Goal: Task Accomplishment & Management: Complete application form

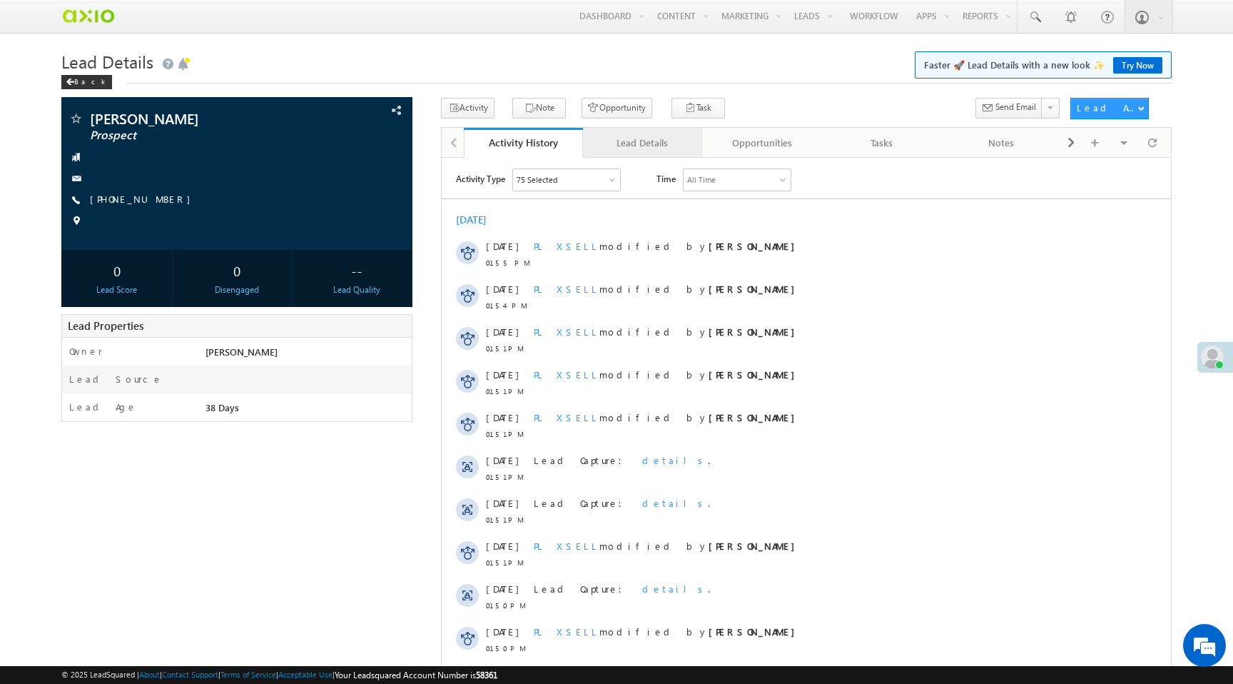
click at [631, 148] on div "Lead Details" at bounding box center [642, 142] width 96 height 17
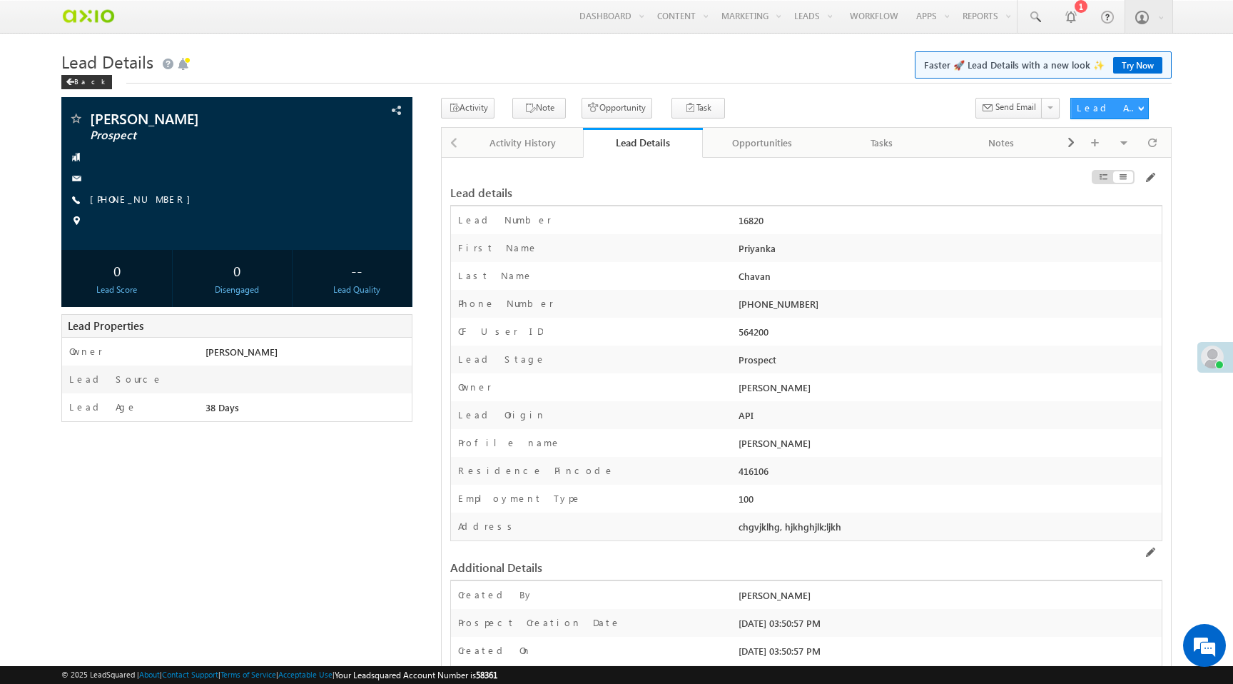
click at [762, 143] on div "Opportunities" at bounding box center [762, 142] width 96 height 17
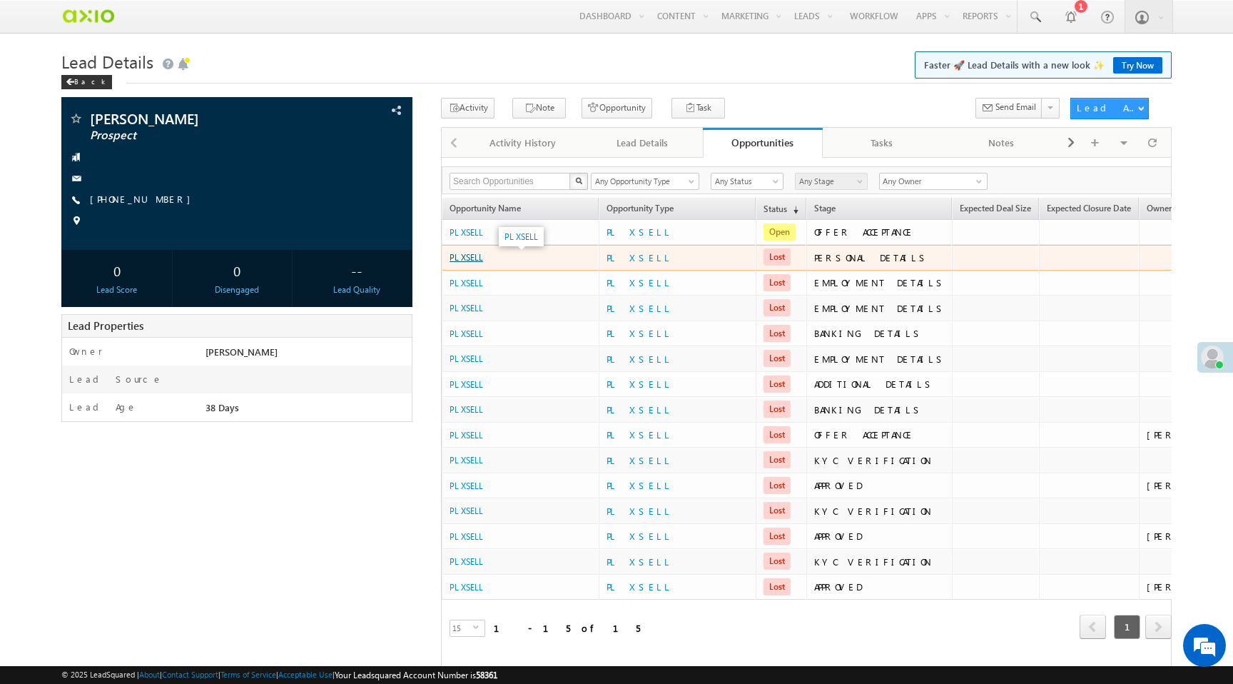
click at [460, 260] on link "PL XSELL" at bounding box center [467, 257] width 34 height 11
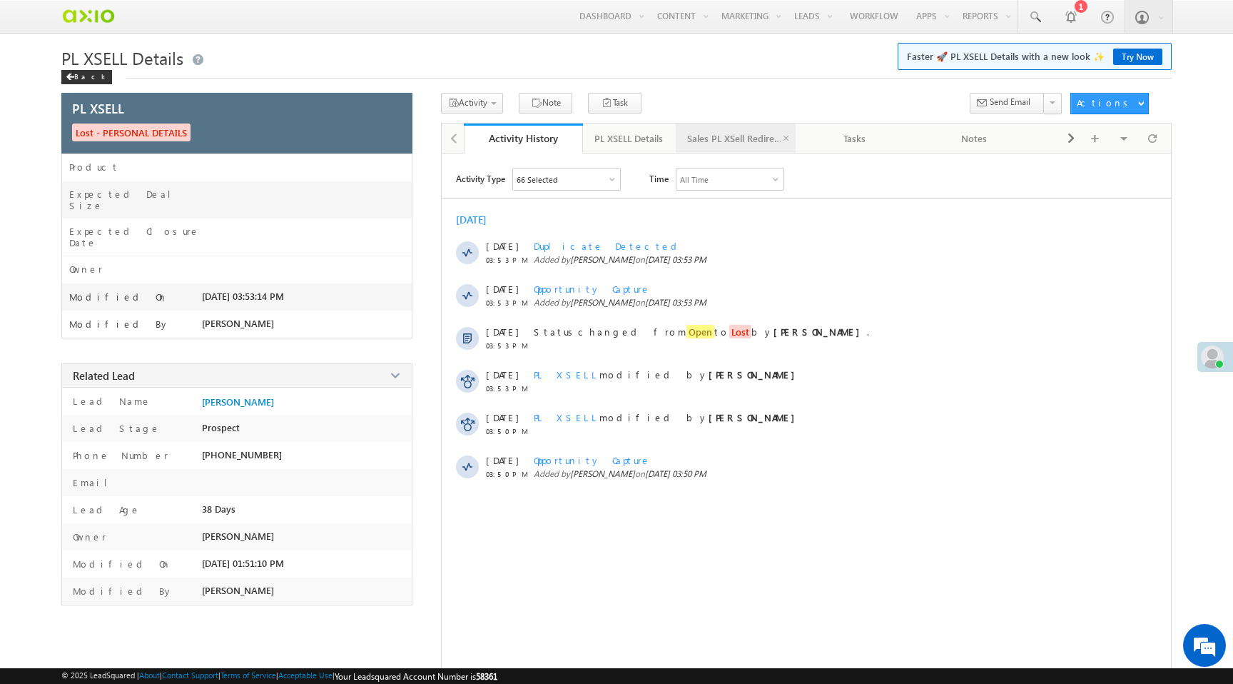
click at [737, 138] on div "Sales PL XSell Redirection" at bounding box center [735, 138] width 96 height 17
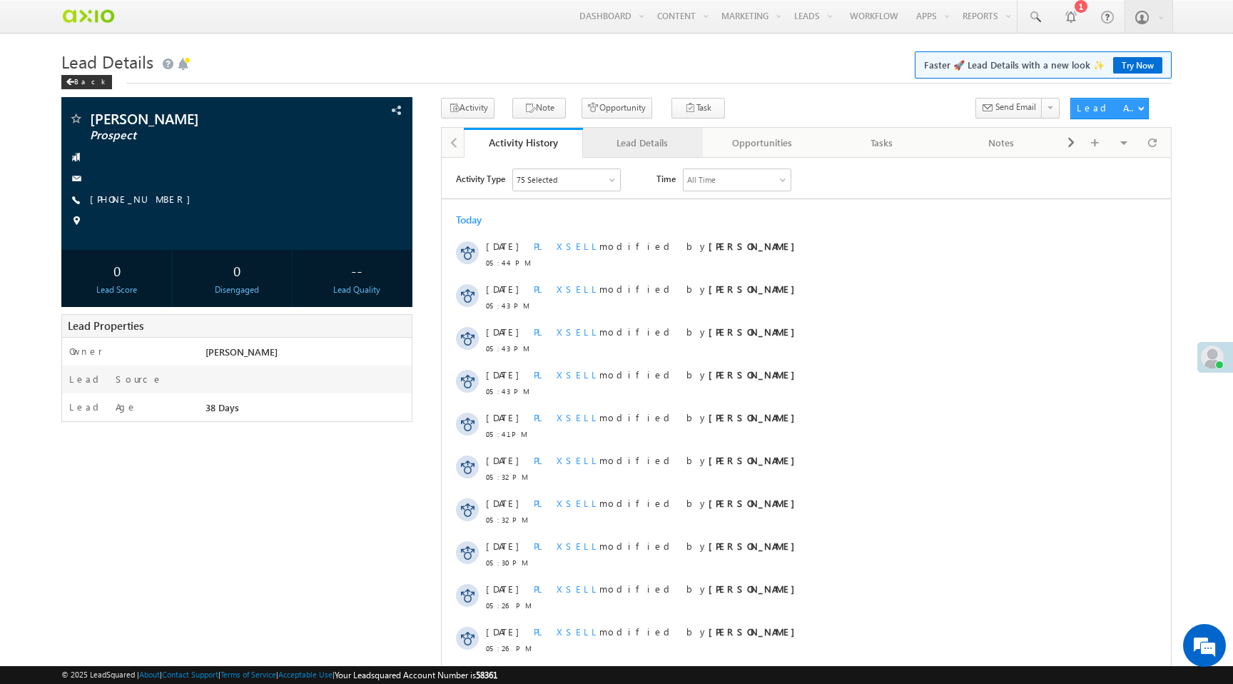
click at [644, 153] on link "Lead Details" at bounding box center [643, 143] width 120 height 30
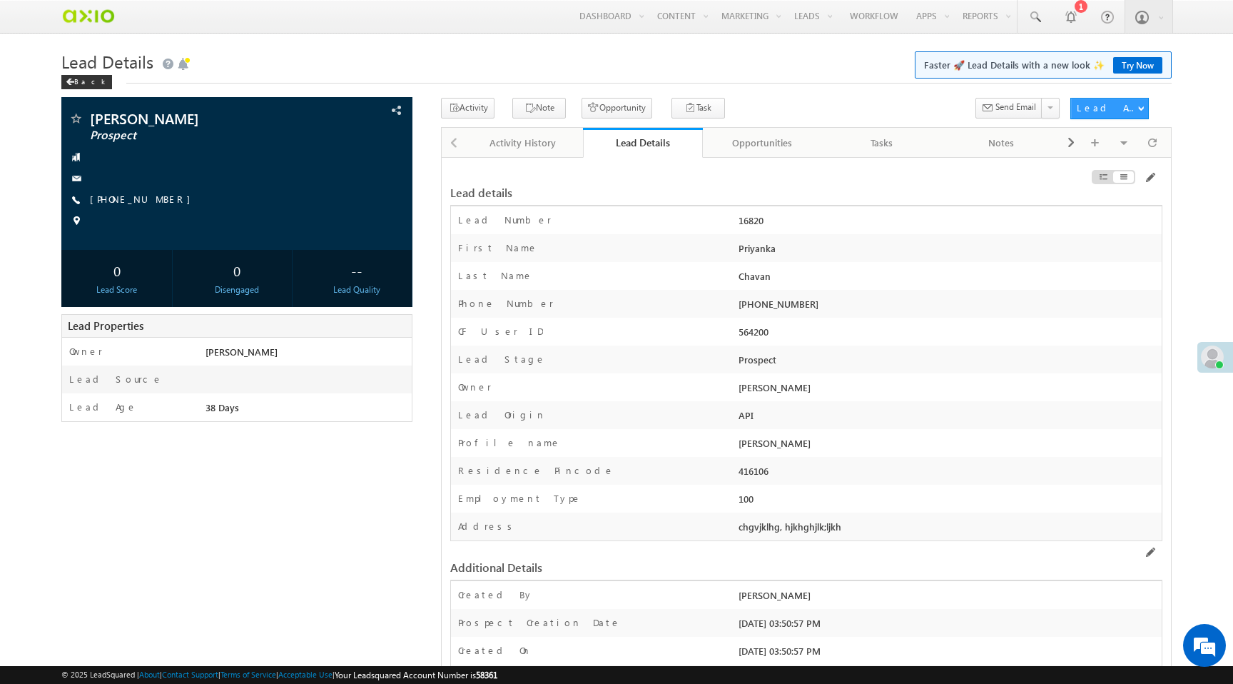
click at [781, 308] on div "[PHONE_NUMBER]" at bounding box center [948, 307] width 426 height 20
click at [679, 303] on div "Phone Number" at bounding box center [593, 307] width 284 height 21
click at [470, 106] on button "Activity" at bounding box center [468, 108] width 54 height 21
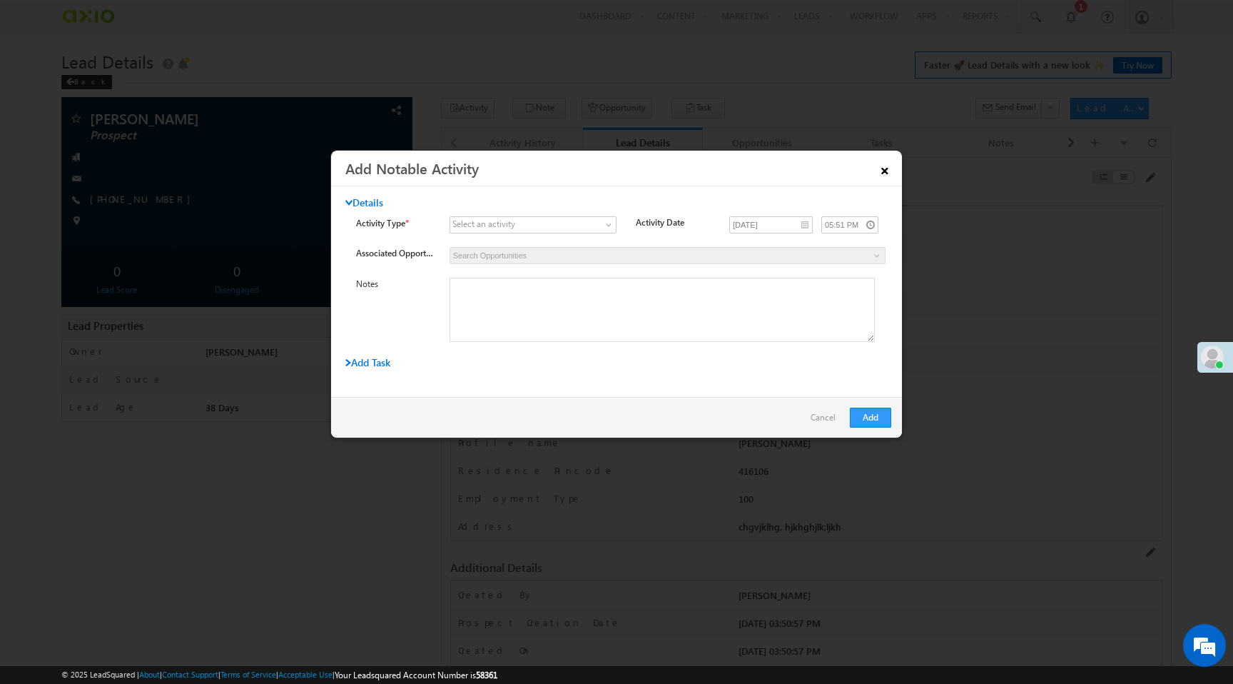
click at [886, 171] on link "×" at bounding box center [885, 168] width 24 height 25
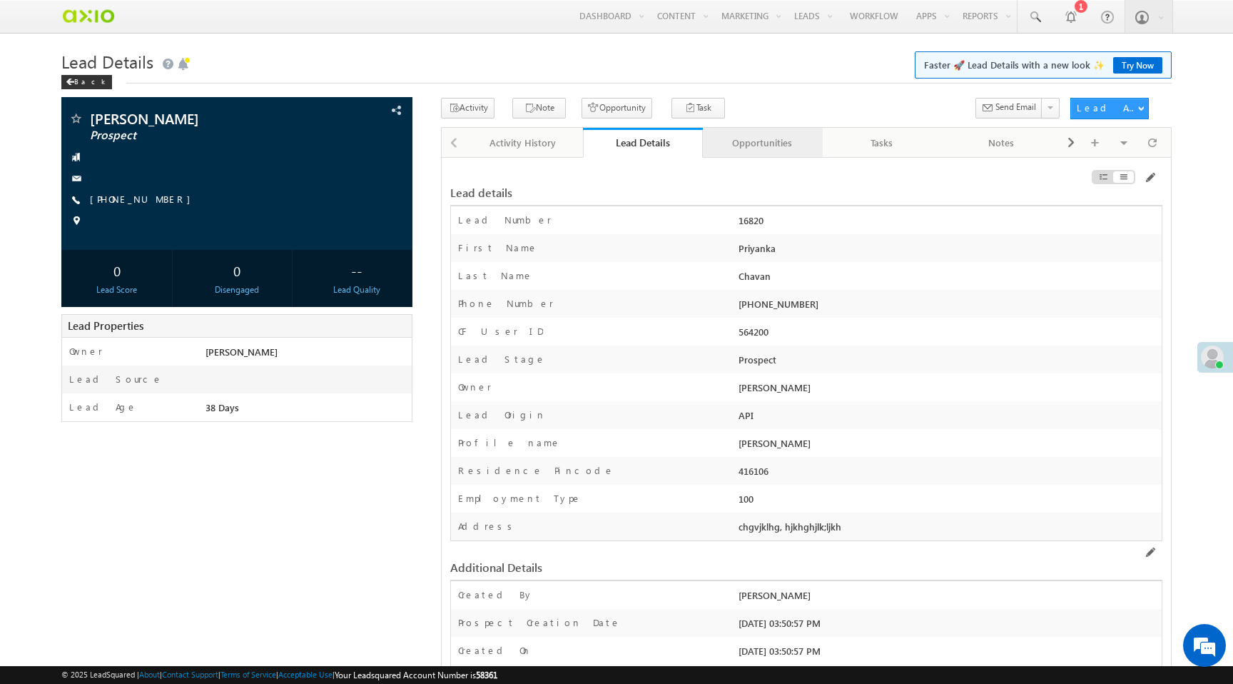
click at [788, 149] on div "Opportunities" at bounding box center [762, 142] width 96 height 17
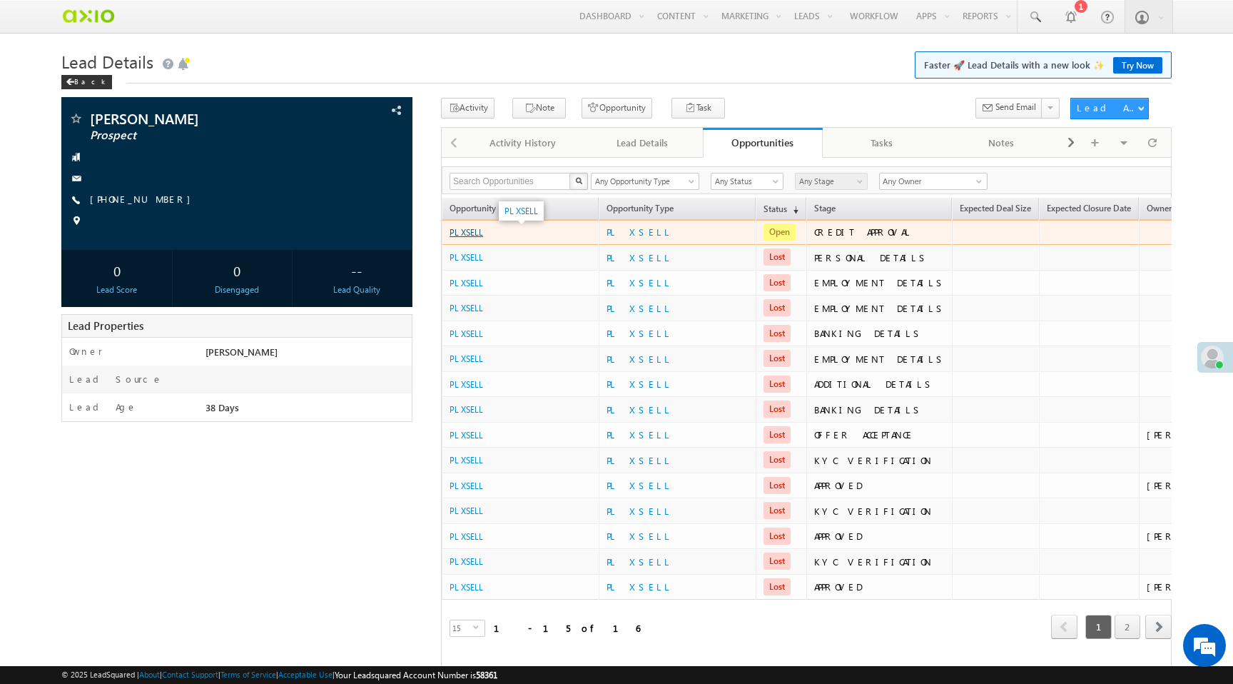
click at [460, 235] on link "PL XSELL" at bounding box center [467, 232] width 34 height 11
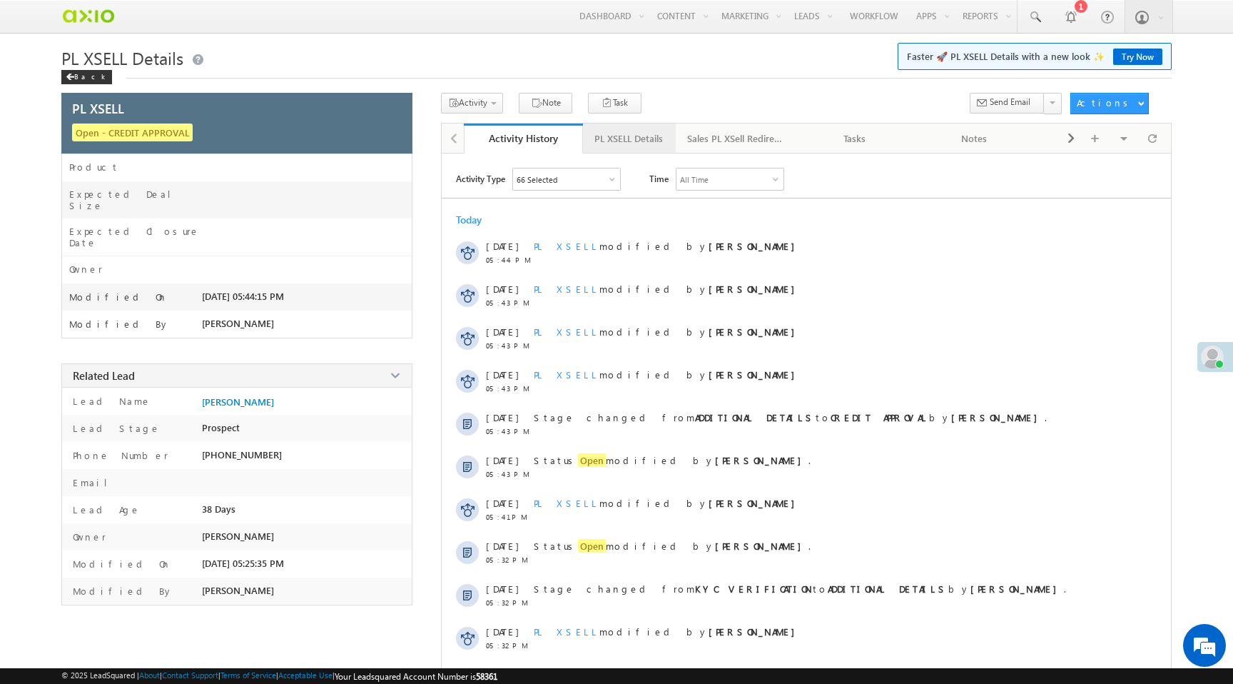
click at [624, 143] on div "PL XSELL Details" at bounding box center [628, 138] width 68 height 17
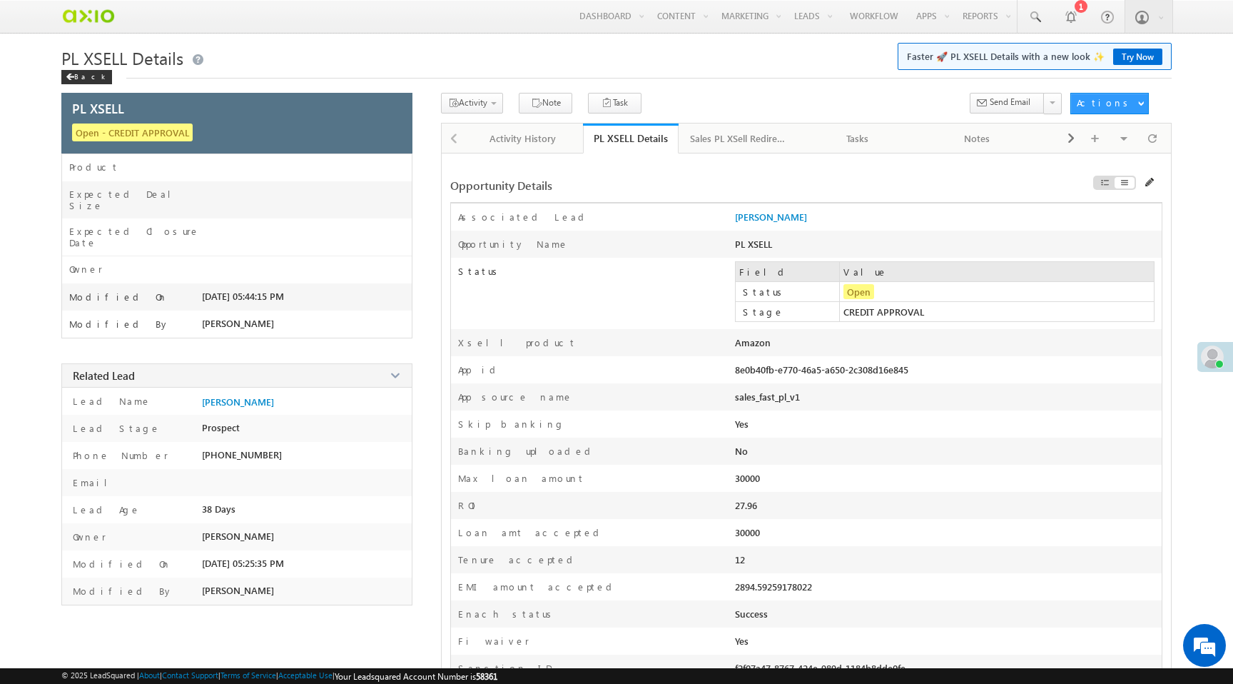
click at [785, 372] on div "8e0b40fb-e770-46a5-a650-2c308d16e845" at bounding box center [862, 373] width 255 height 20
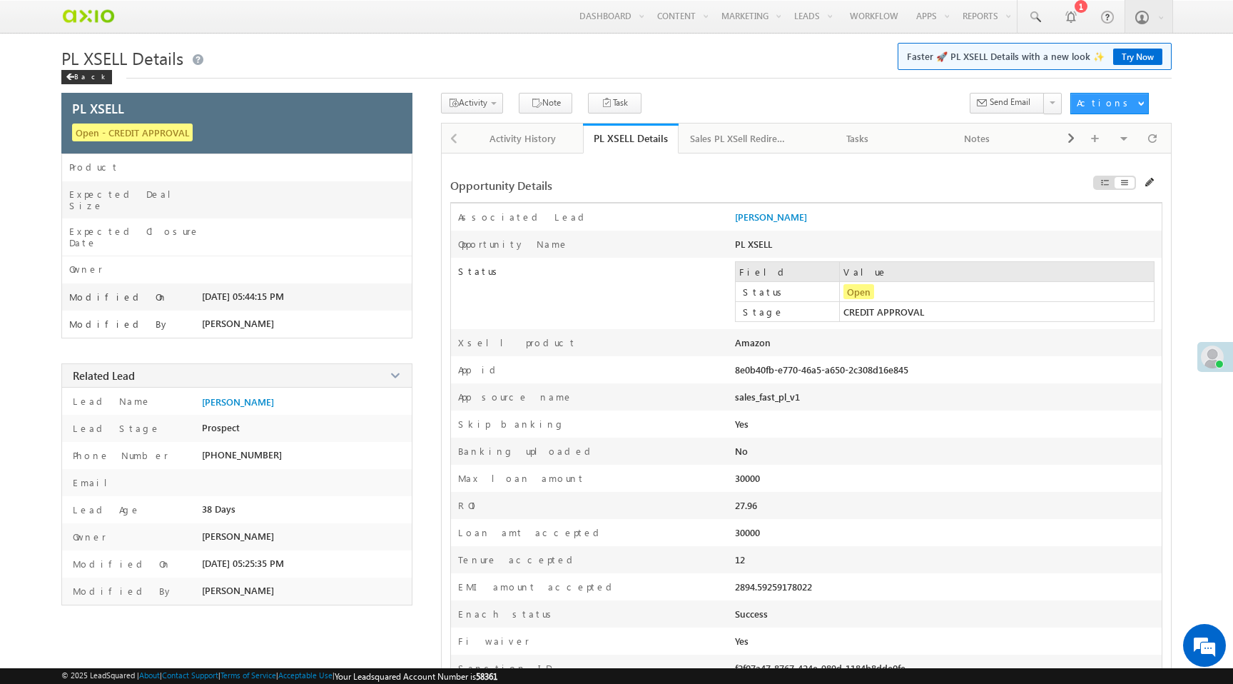
copy div "8e0b40fb-e770-46a5-a650-2c308d16e845"
click at [492, 147] on span "Credit QC Form - PL Xsell" at bounding box center [519, 142] width 136 height 13
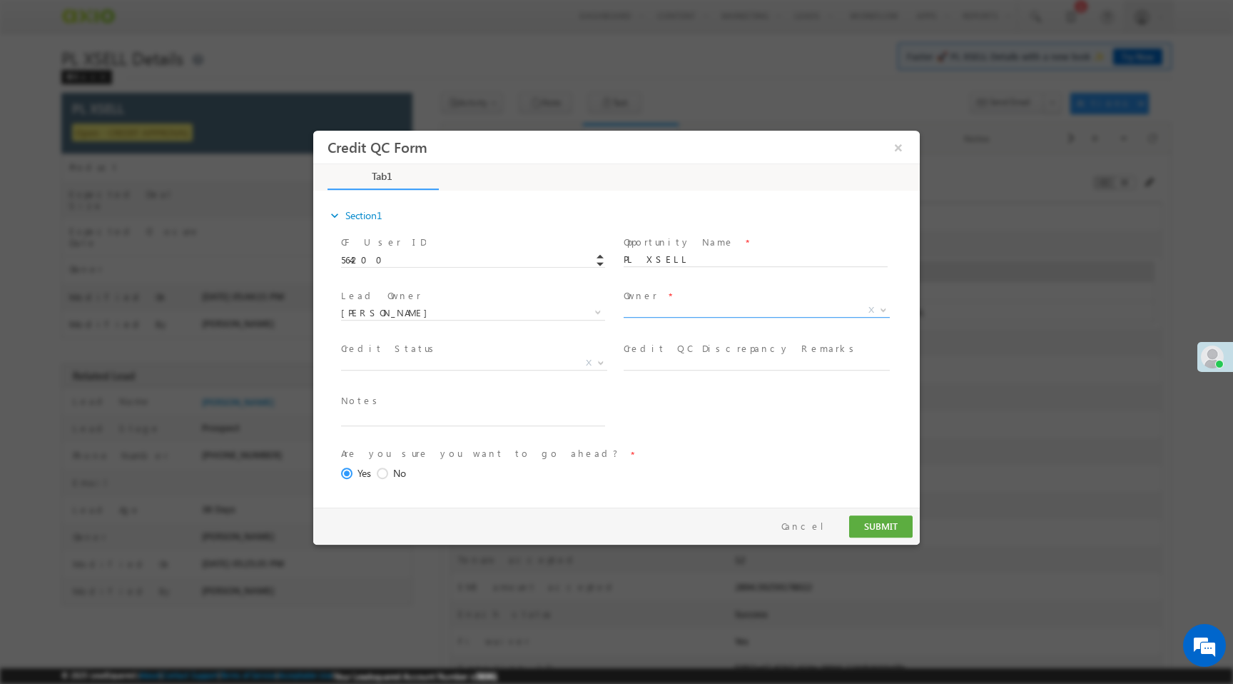
click at [656, 310] on span "X" at bounding box center [757, 310] width 266 height 14
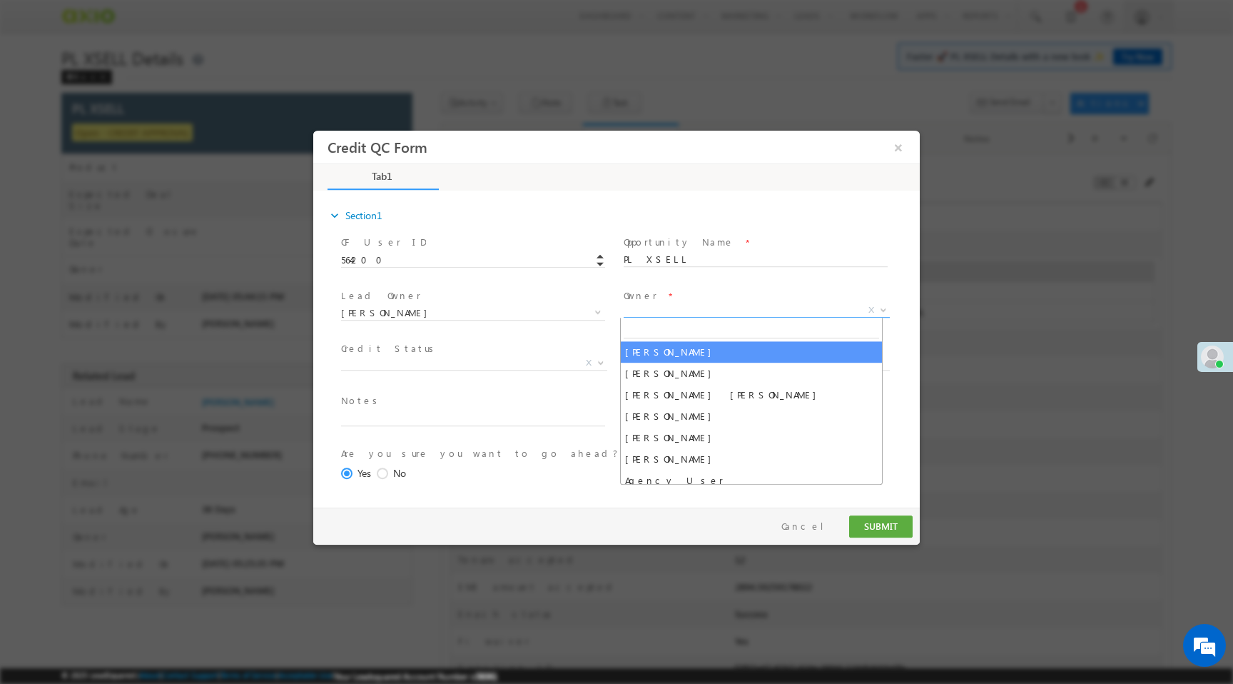
select select "f8849782-a99c-11ec-8597-0681fe0b10f8"
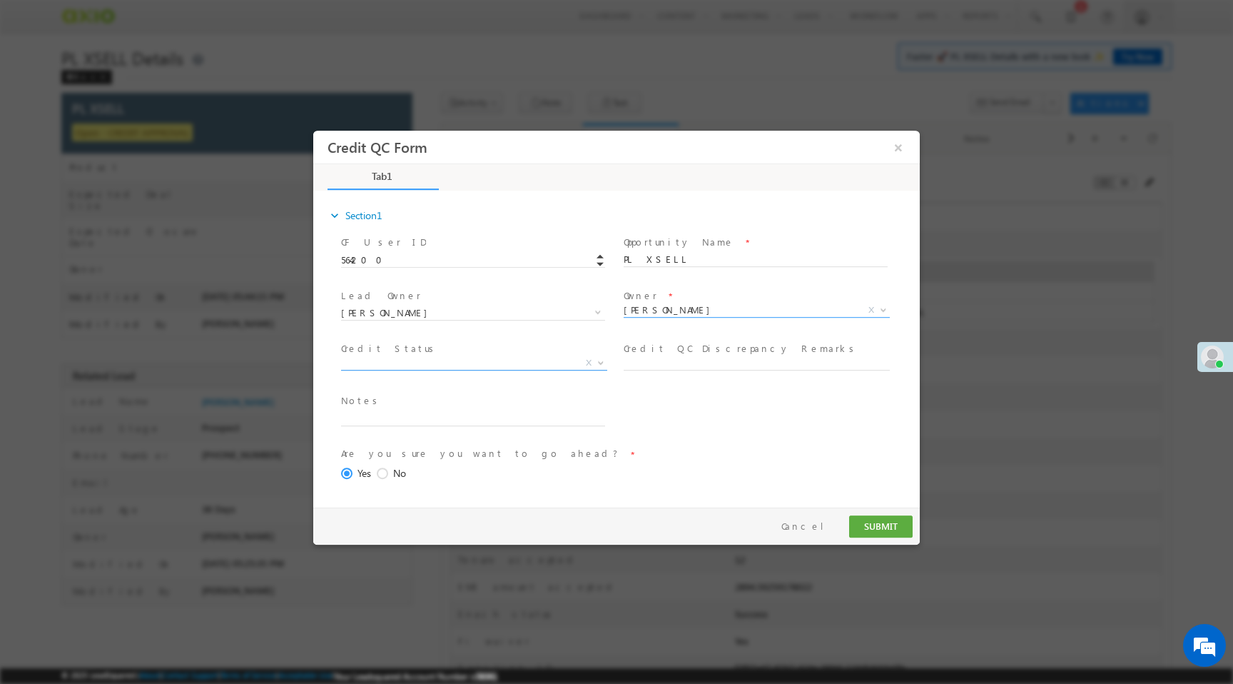
click at [372, 364] on span "X" at bounding box center [474, 363] width 266 height 14
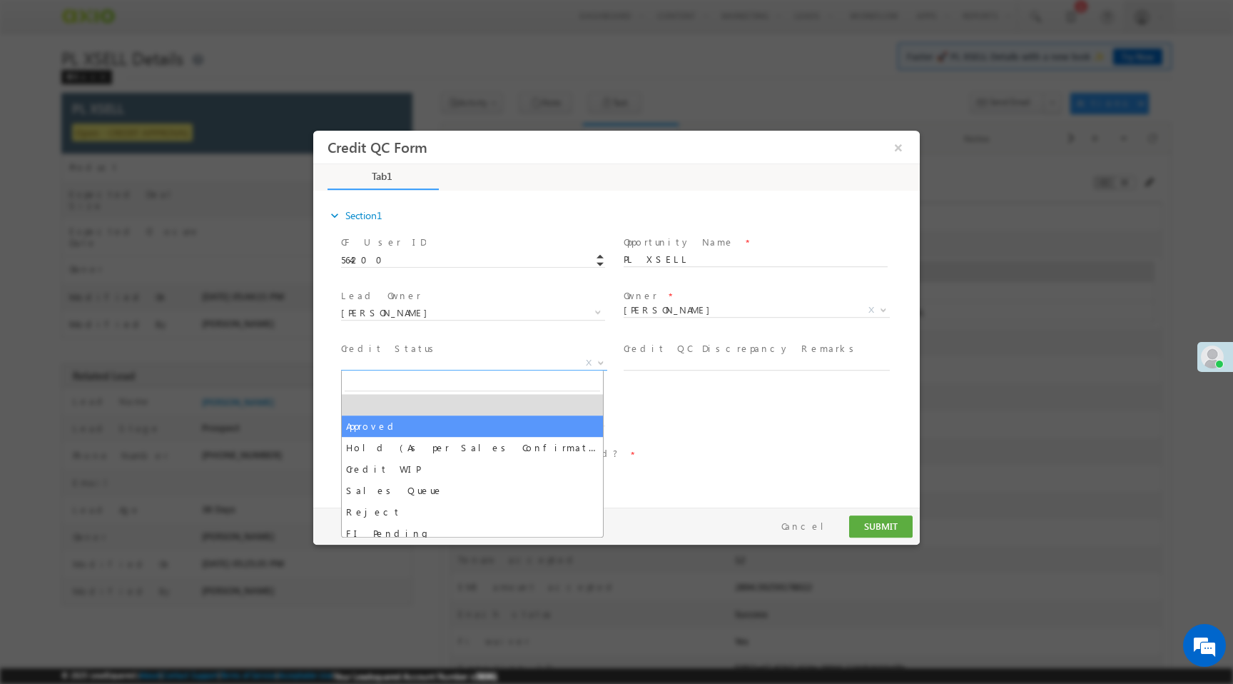
select select "Approved"
select select "NA"
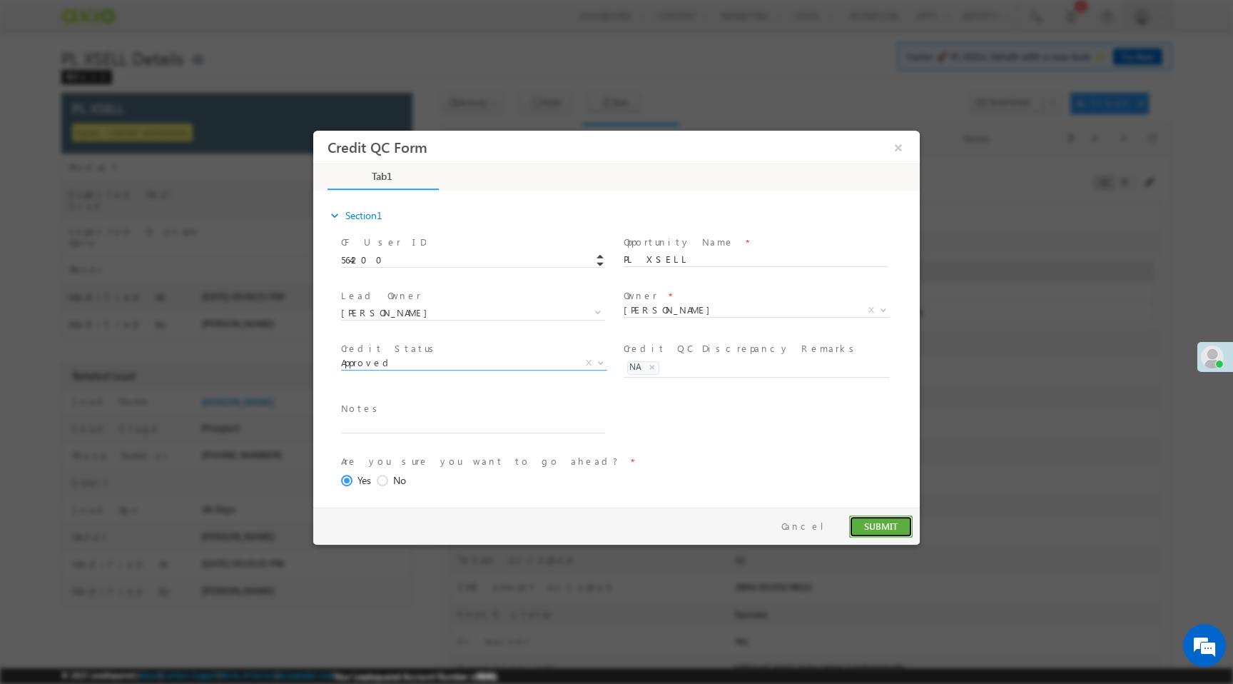
click at [875, 531] on button "SUBMIT" at bounding box center [881, 526] width 64 height 22
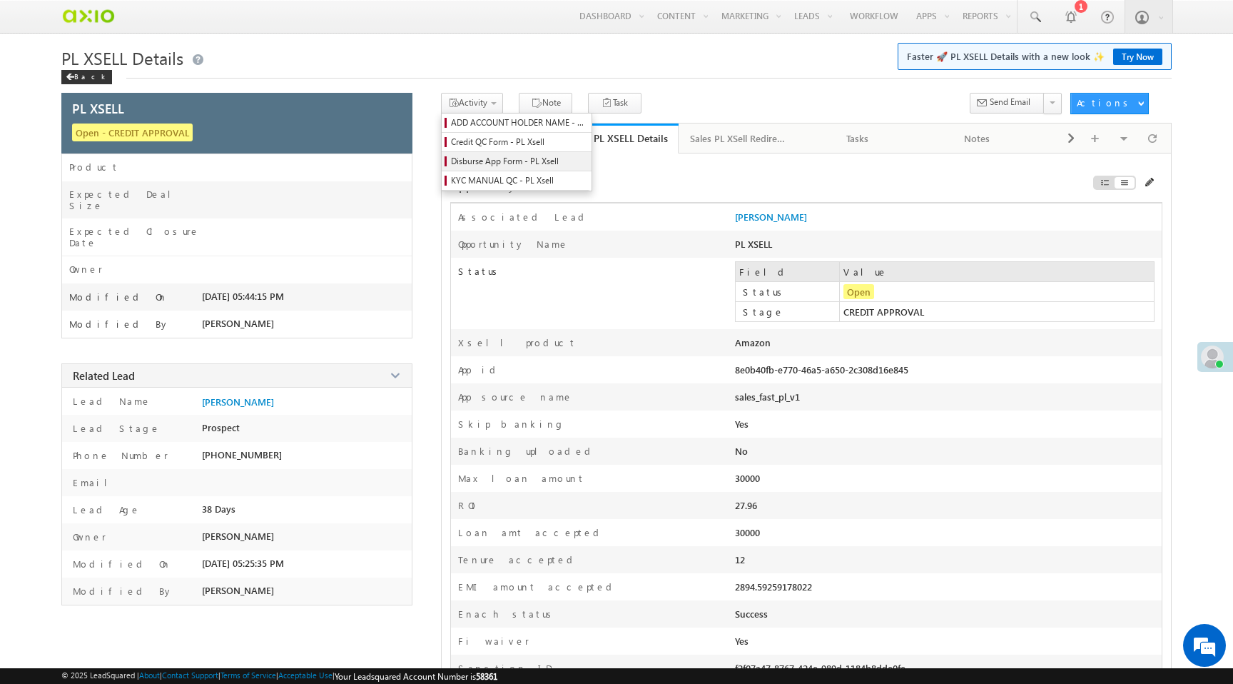
click at [490, 161] on span "Disburse App Form - PL Xsell" at bounding box center [519, 161] width 136 height 13
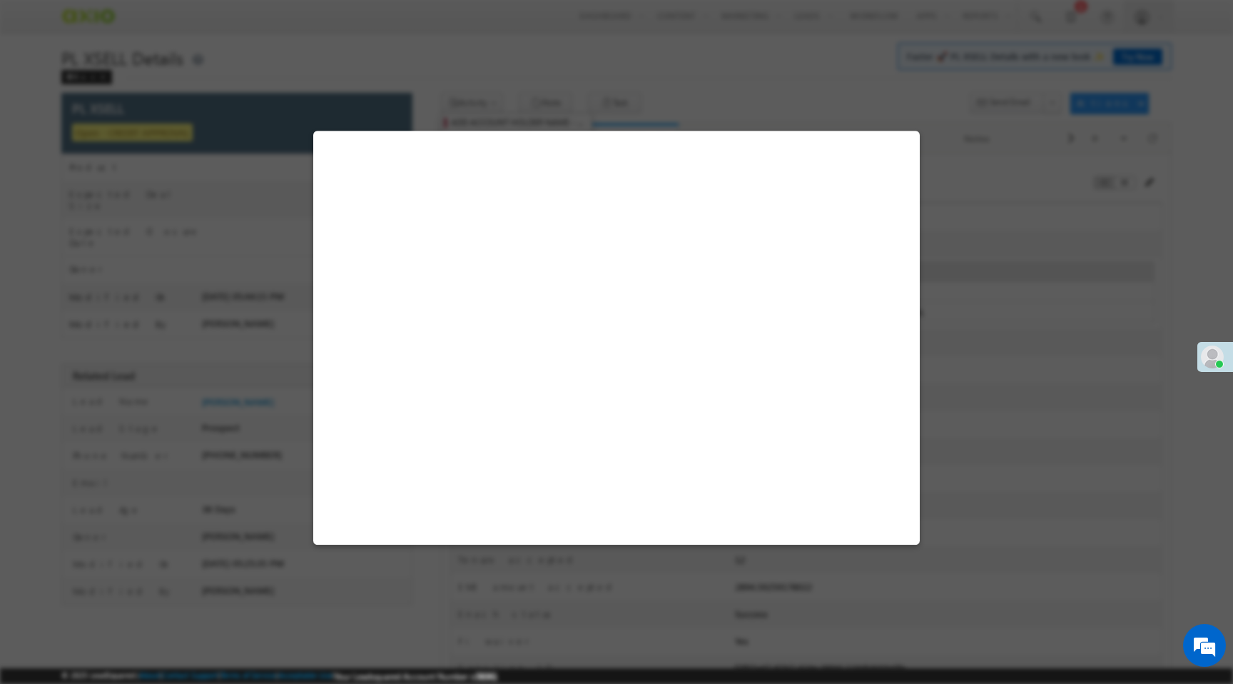
select select "PL XSell Disbursement Initiated"
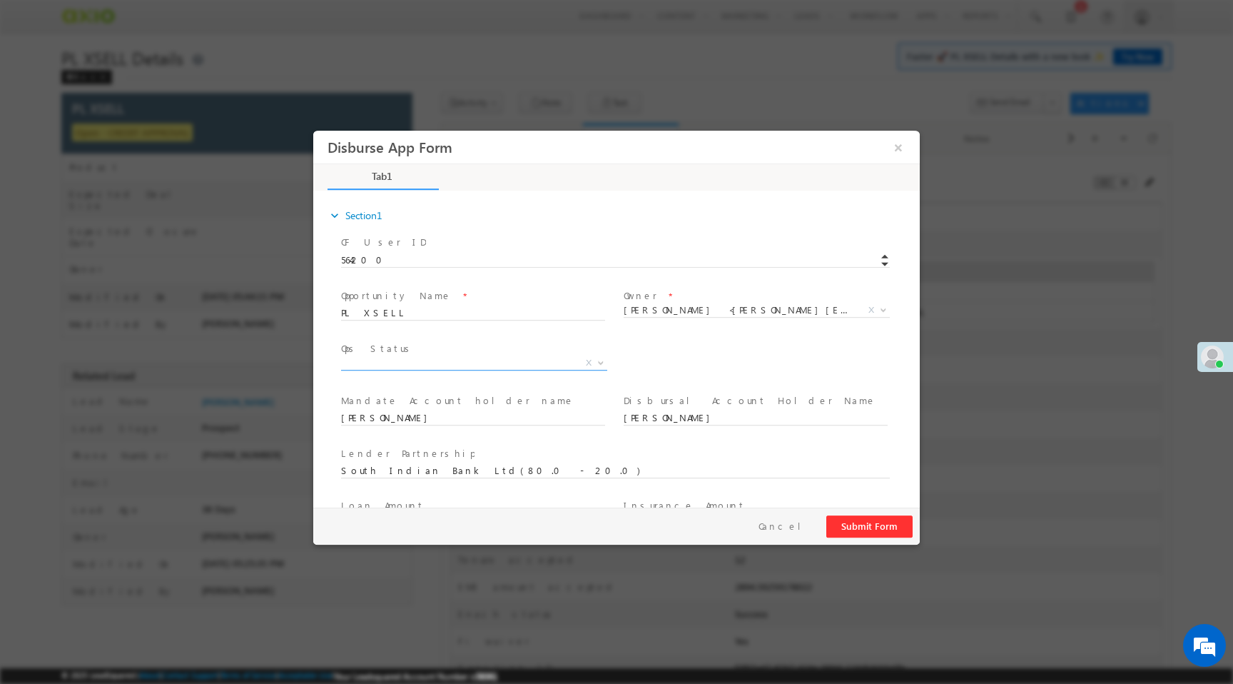
click at [503, 360] on span "X" at bounding box center [474, 363] width 266 height 14
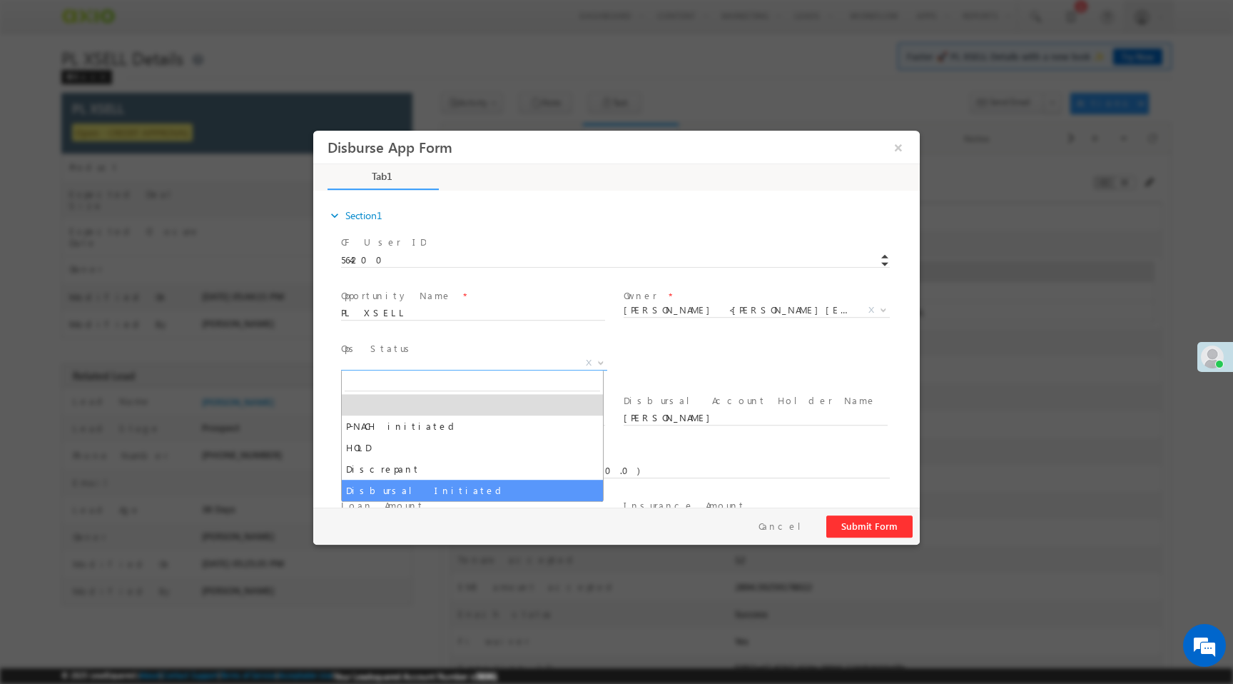
select select "Disbursal Initiated"
select select "NA"
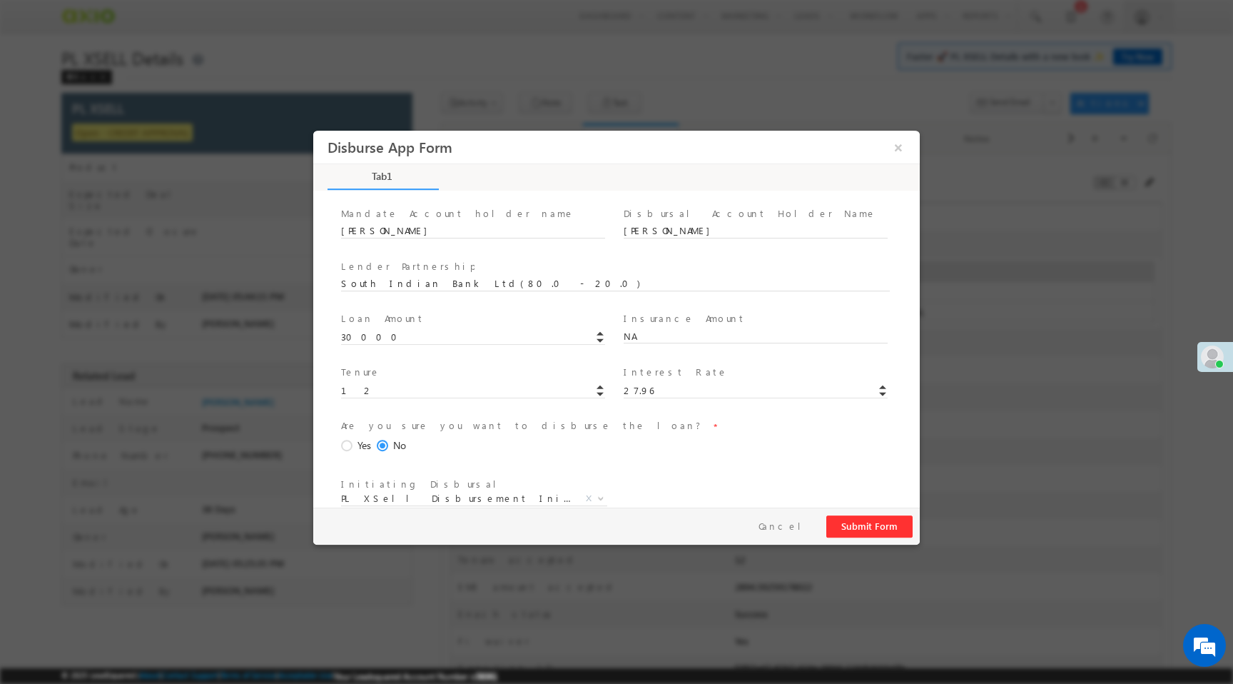
scroll to position [198, 0]
click at [347, 430] on span at bounding box center [349, 435] width 16 height 13
click at [313, 131] on input "Yes" at bounding box center [313, 131] width 0 height 0
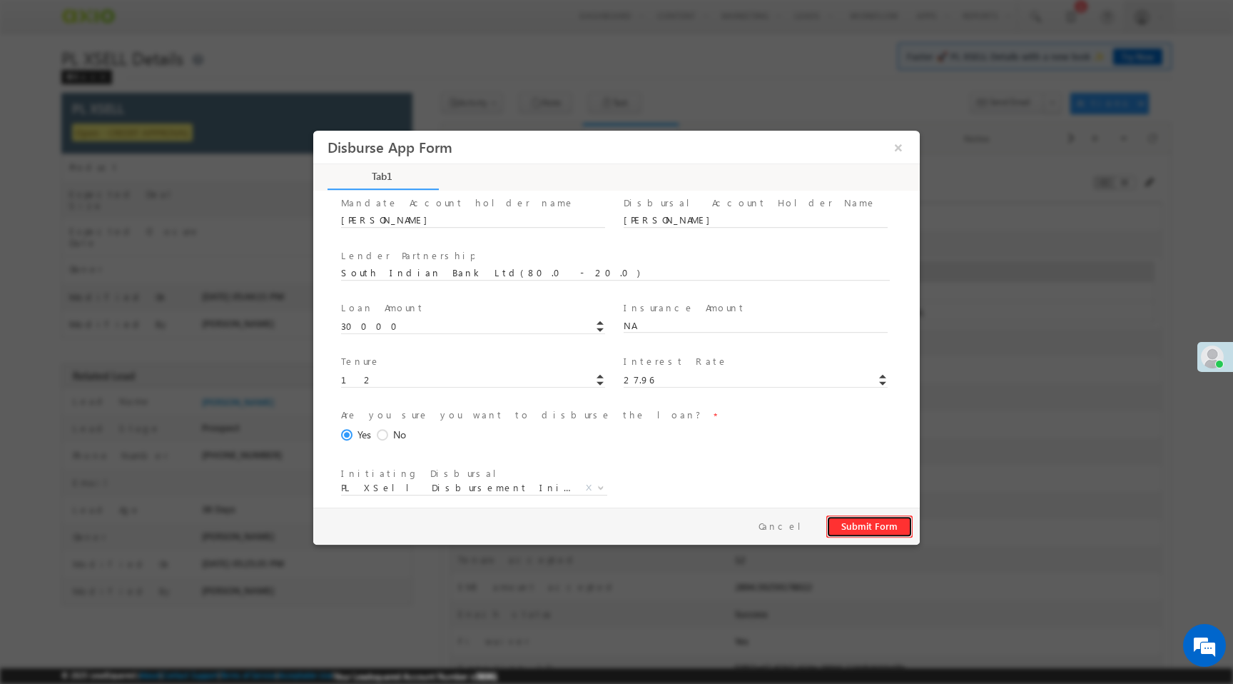
click at [874, 525] on button "Submit Form" at bounding box center [869, 526] width 86 height 22
click at [893, 151] on button "×" at bounding box center [898, 147] width 24 height 26
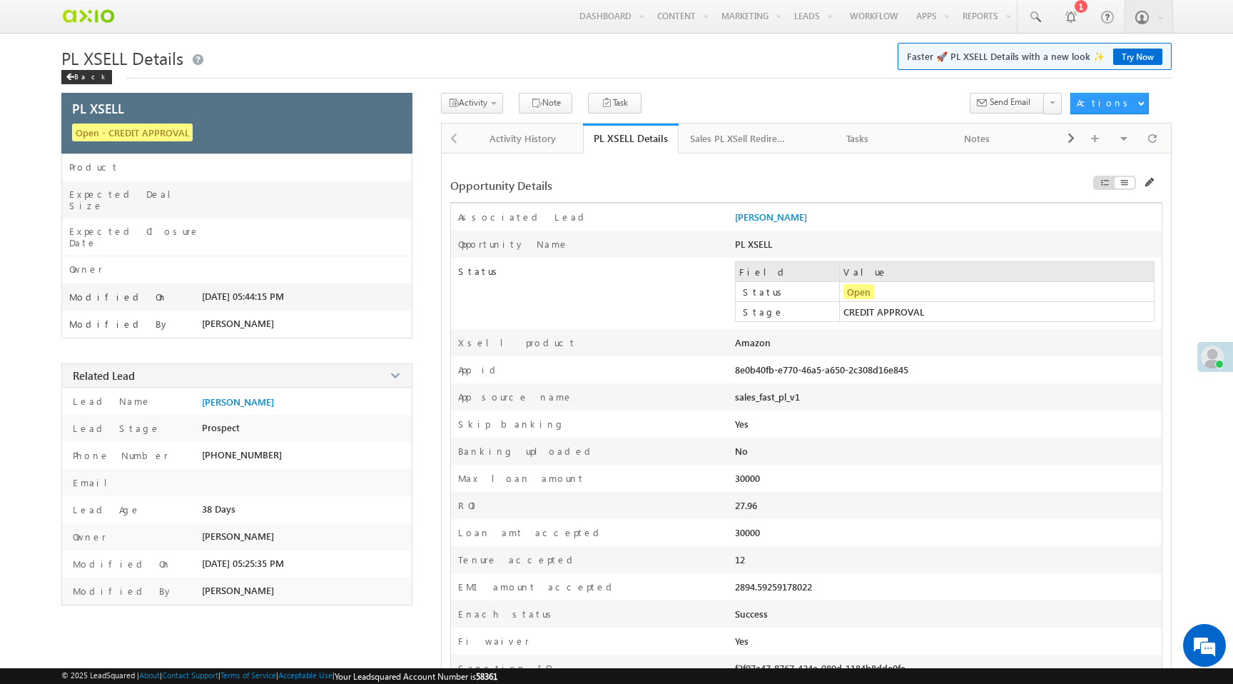
click at [756, 376] on div "8e0b40fb-e770-46a5-a650-2c308d16e845" at bounding box center [862, 373] width 255 height 20
copy div "8e0b40fb-e770-46a5-a650-2c308d16e845"
